Goal: Communication & Community: Participate in discussion

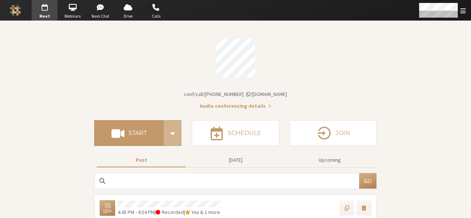
scroll to position [95, 0]
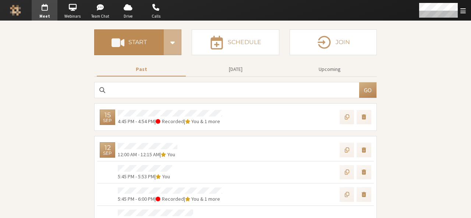
click at [141, 45] on button "Start" at bounding box center [129, 42] width 70 height 26
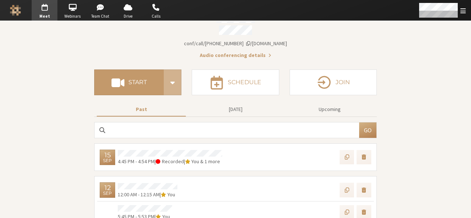
scroll to position [0, 0]
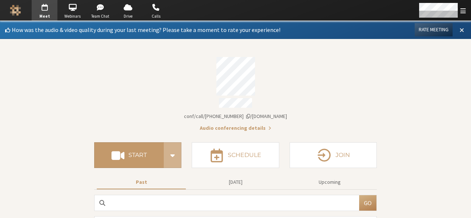
click at [460, 29] on span at bounding box center [462, 30] width 4 height 7
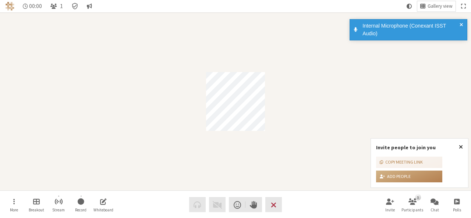
click at [462, 147] on span "Close popover" at bounding box center [461, 147] width 4 height 6
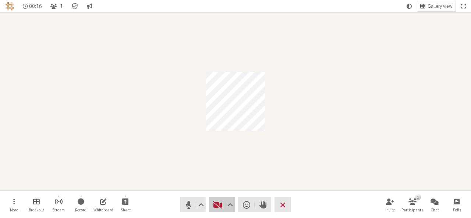
click at [215, 208] on span "Start video (Alt+V)" at bounding box center [218, 205] width 10 height 10
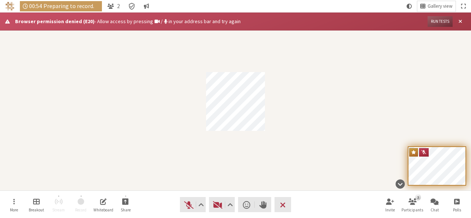
click at [185, 91] on div "Participant" at bounding box center [235, 102] width 471 height 178
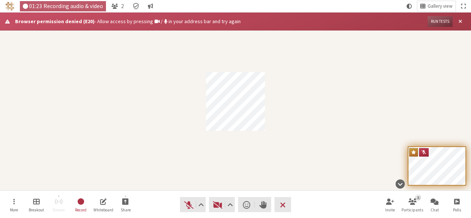
click at [180, 67] on div "Participant" at bounding box center [235, 102] width 471 height 178
click at [460, 20] on span "Close alert" at bounding box center [461, 22] width 4 height 6
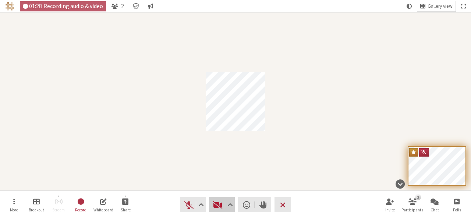
click at [215, 206] on span "Start video (Alt+V)" at bounding box center [218, 205] width 10 height 10
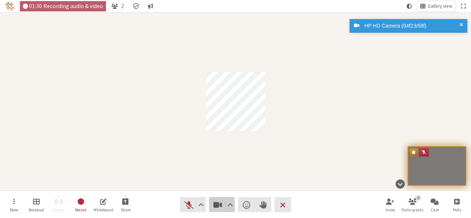
click at [215, 206] on span "Stop video (Alt+V)" at bounding box center [218, 205] width 10 height 10
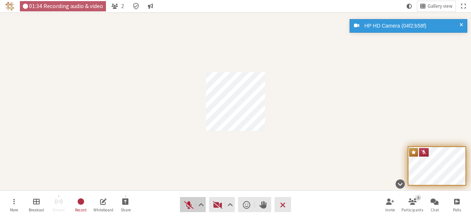
click at [184, 210] on button "Audio" at bounding box center [193, 204] width 26 height 15
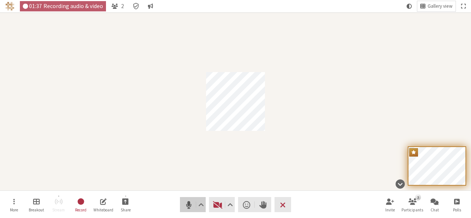
click at [184, 210] on button "Audio" at bounding box center [193, 204] width 26 height 15
click at [103, 120] on div "Participant" at bounding box center [235, 102] width 471 height 178
click at [263, 201] on span "Raise hand" at bounding box center [263, 205] width 7 height 10
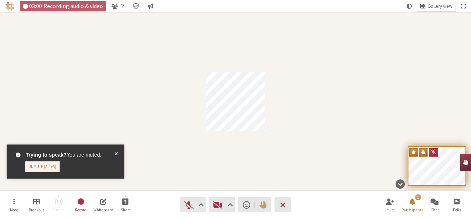
drag, startPoint x: 113, startPoint y: 156, endPoint x: 116, endPoint y: 152, distance: 4.7
click at [116, 152] on div "Trying to speak? You are muted. Unmute (Alt+A)" at bounding box center [66, 162] width 118 height 34
click at [116, 152] on span at bounding box center [115, 161] width 3 height 21
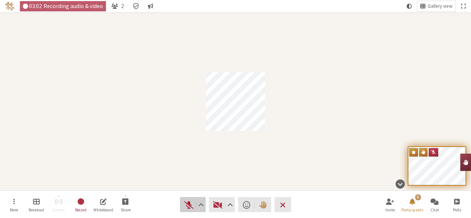
click at [182, 206] on button "Audio" at bounding box center [193, 204] width 26 height 15
click at [267, 203] on button "Lower hand" at bounding box center [263, 204] width 17 height 15
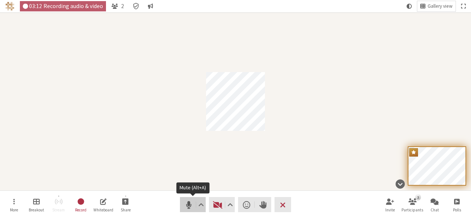
click at [187, 207] on span "Mute (Alt+A)" at bounding box center [189, 205] width 10 height 10
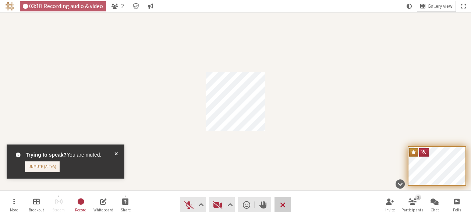
click at [283, 204] on span "End or leave meeting" at bounding box center [283, 205] width 6 height 10
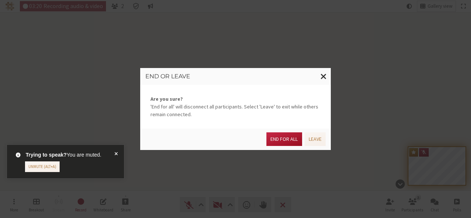
click at [285, 138] on button "End for all" at bounding box center [284, 140] width 35 height 14
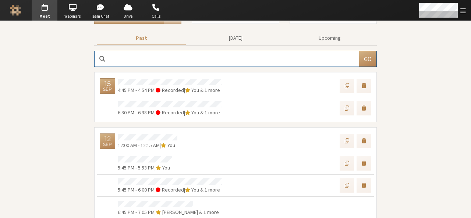
scroll to position [127, 0]
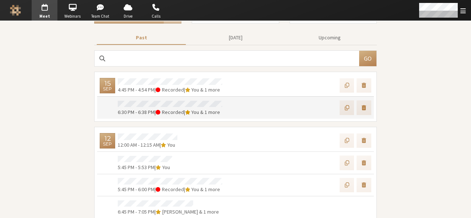
click at [140, 99] on div "6:30 PM - 6:38 PM | Recorded | You & 1 more" at bounding box center [170, 107] width 110 height 17
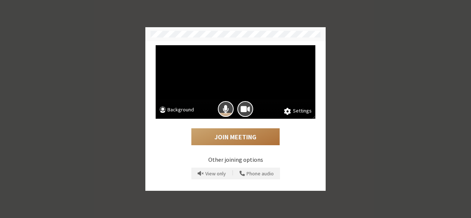
click at [240, 133] on button "Join Meeting" at bounding box center [235, 136] width 88 height 17
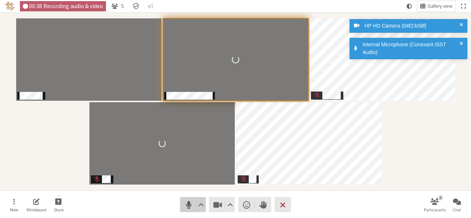
click at [188, 208] on span "Mute (Alt+A)" at bounding box center [189, 205] width 10 height 10
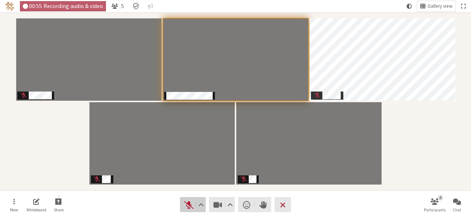
click at [184, 205] on span "Unmute (Alt+A)" at bounding box center [189, 205] width 10 height 10
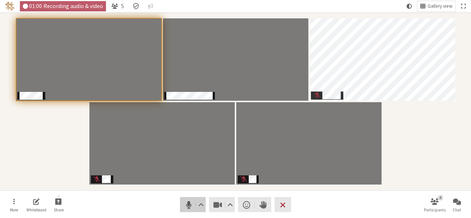
click at [184, 205] on span "Mute (Alt+A)" at bounding box center [189, 205] width 10 height 10
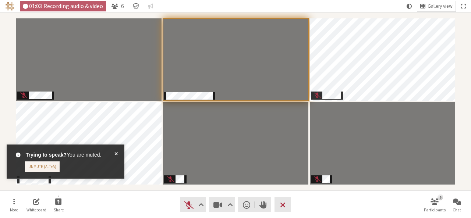
click at [117, 154] on span at bounding box center [115, 161] width 3 height 21
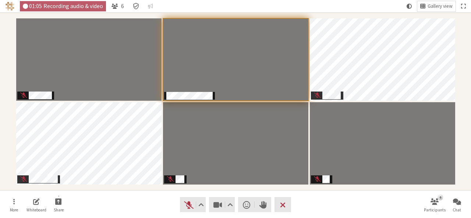
click at [134, 198] on nav "More Whiteboard Share Audio Video Send a reaction Raise hand Leave 6 Participan…" at bounding box center [236, 205] width 464 height 28
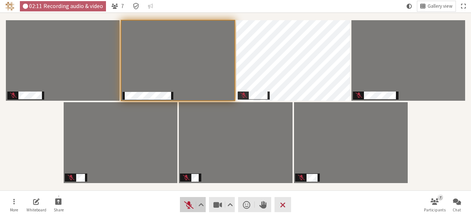
click at [191, 207] on span "Unmute (Alt+A)" at bounding box center [189, 205] width 10 height 10
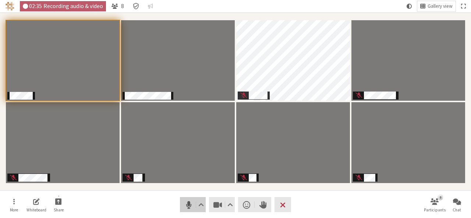
click at [186, 208] on span "Mute (Alt+A)" at bounding box center [189, 205] width 10 height 10
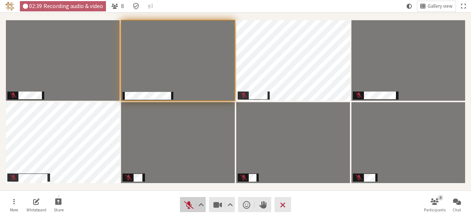
click at [186, 208] on span "Unmute (Alt+A)" at bounding box center [189, 205] width 10 height 10
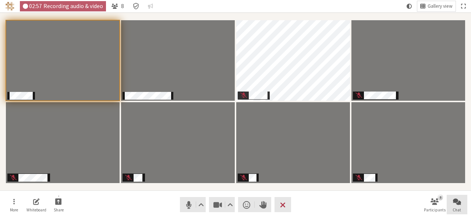
click at [450, 201] on button "Chat" at bounding box center [457, 205] width 21 height 20
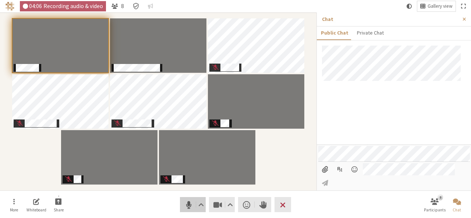
click at [192, 204] on span "Mute (Alt+A)" at bounding box center [189, 205] width 10 height 10
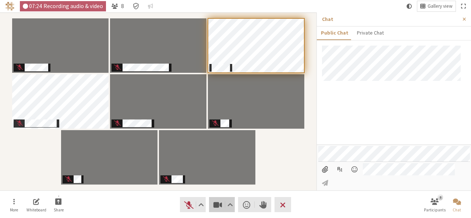
click at [217, 201] on span "Stop video (Alt+V)" at bounding box center [218, 205] width 10 height 10
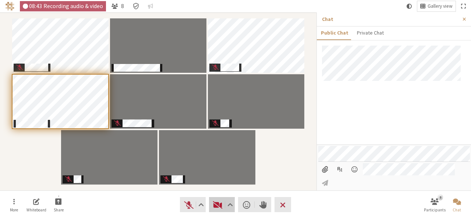
click at [217, 201] on span "Start video (Alt+V)" at bounding box center [218, 205] width 10 height 10
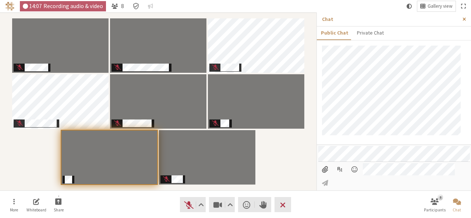
click at [466, 16] on button "Close sidebar" at bounding box center [465, 20] width 14 height 14
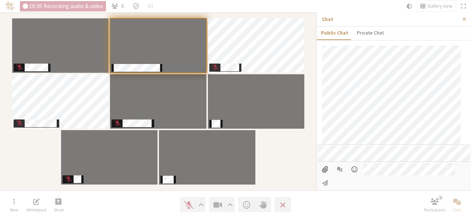
scroll to position [142, 0]
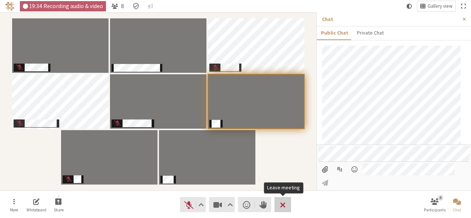
click at [280, 206] on span "Leave meeting" at bounding box center [283, 205] width 6 height 10
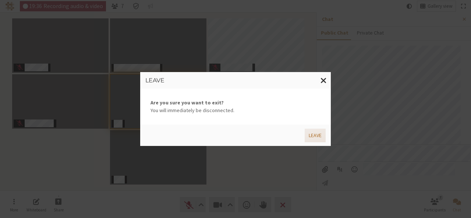
click at [311, 141] on button "Leave" at bounding box center [315, 136] width 21 height 14
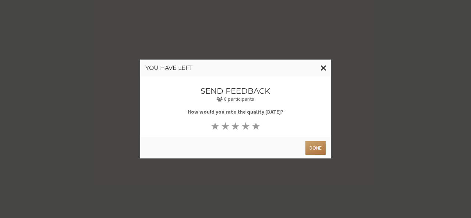
click at [318, 149] on button "Done" at bounding box center [316, 148] width 20 height 14
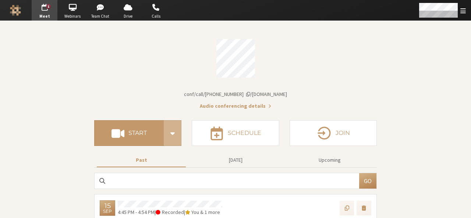
scroll to position [127, 0]
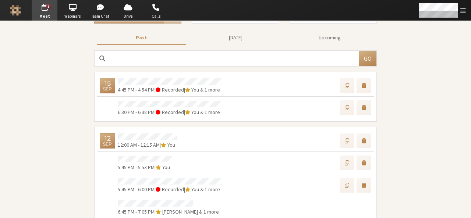
click at [52, 12] on span "button" at bounding box center [45, 7] width 26 height 12
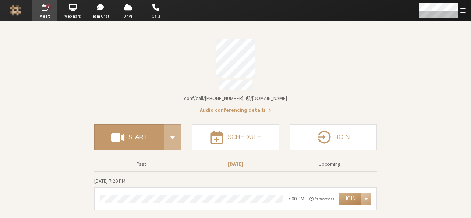
drag, startPoint x: 355, startPoint y: 73, endPoint x: 414, endPoint y: 79, distance: 59.6
click at [414, 79] on section "Meeting link [DOMAIN_NAME]/conf/call/9168685 Audio conferencing details Start S…" at bounding box center [235, 119] width 471 height 197
